Goal: Transaction & Acquisition: Purchase product/service

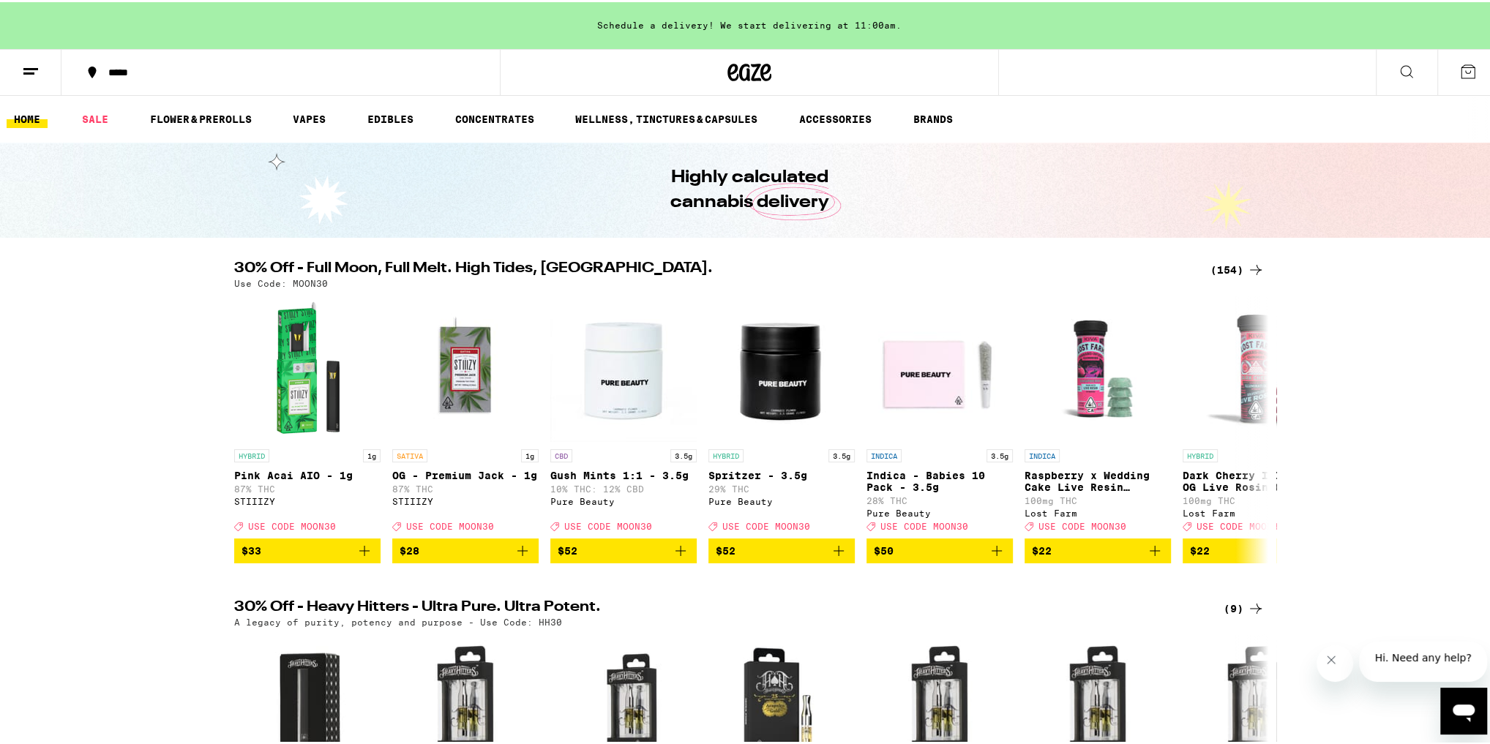
click at [1225, 269] on div "(154)" at bounding box center [1238, 268] width 54 height 18
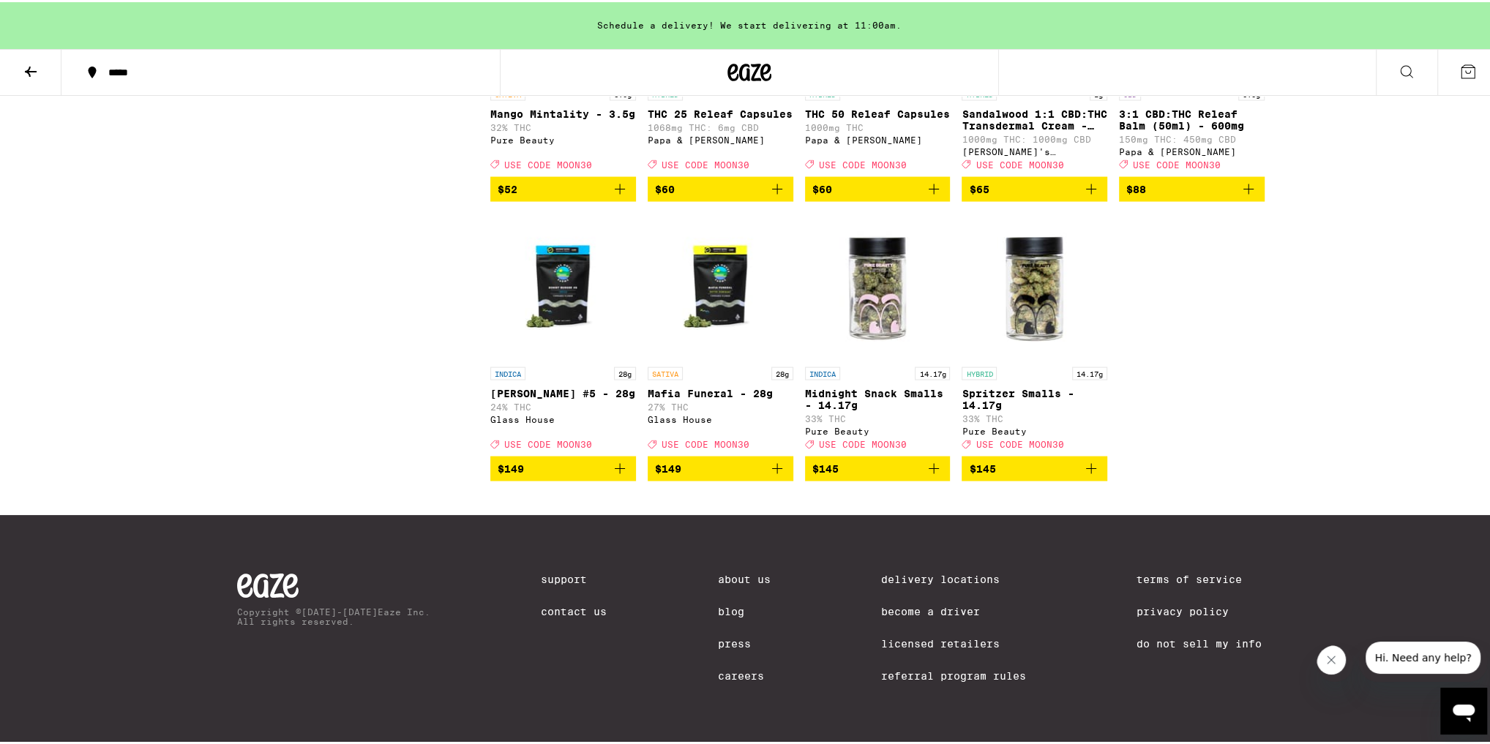
scroll to position [8432, 0]
